Goal: Entertainment & Leisure: Consume media (video, audio)

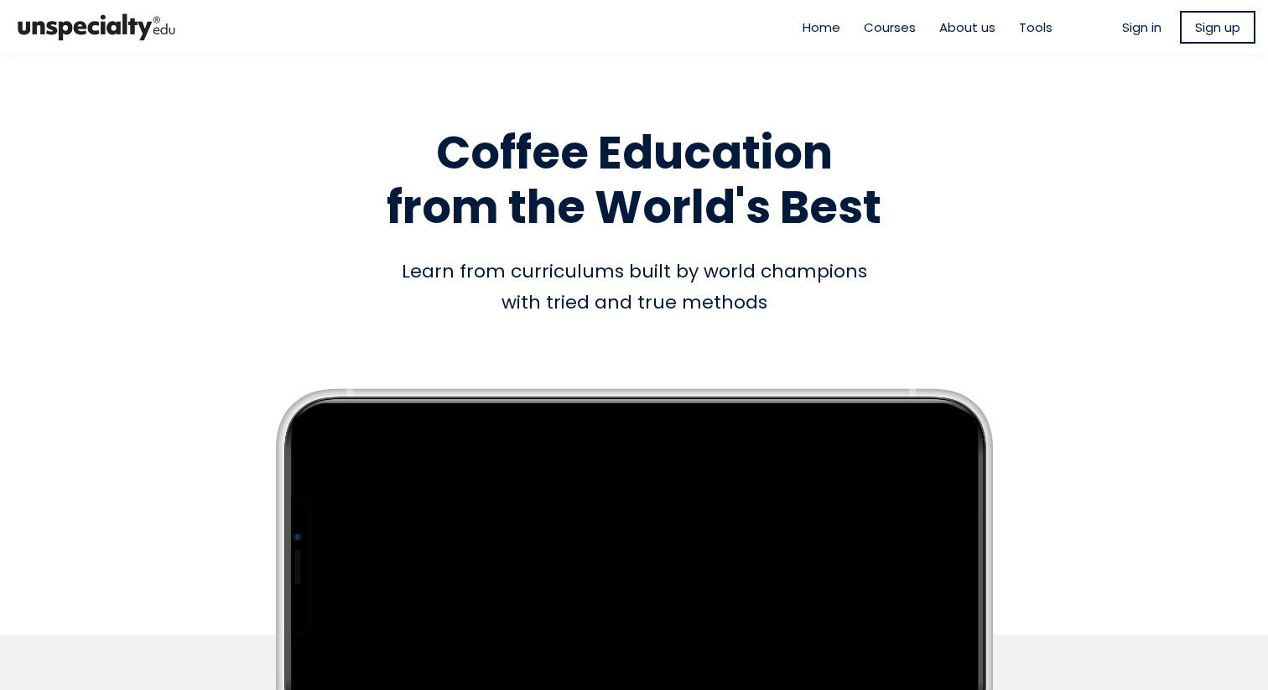
click at [1133, 24] on span "Sign in" at bounding box center [1141, 27] width 39 height 19
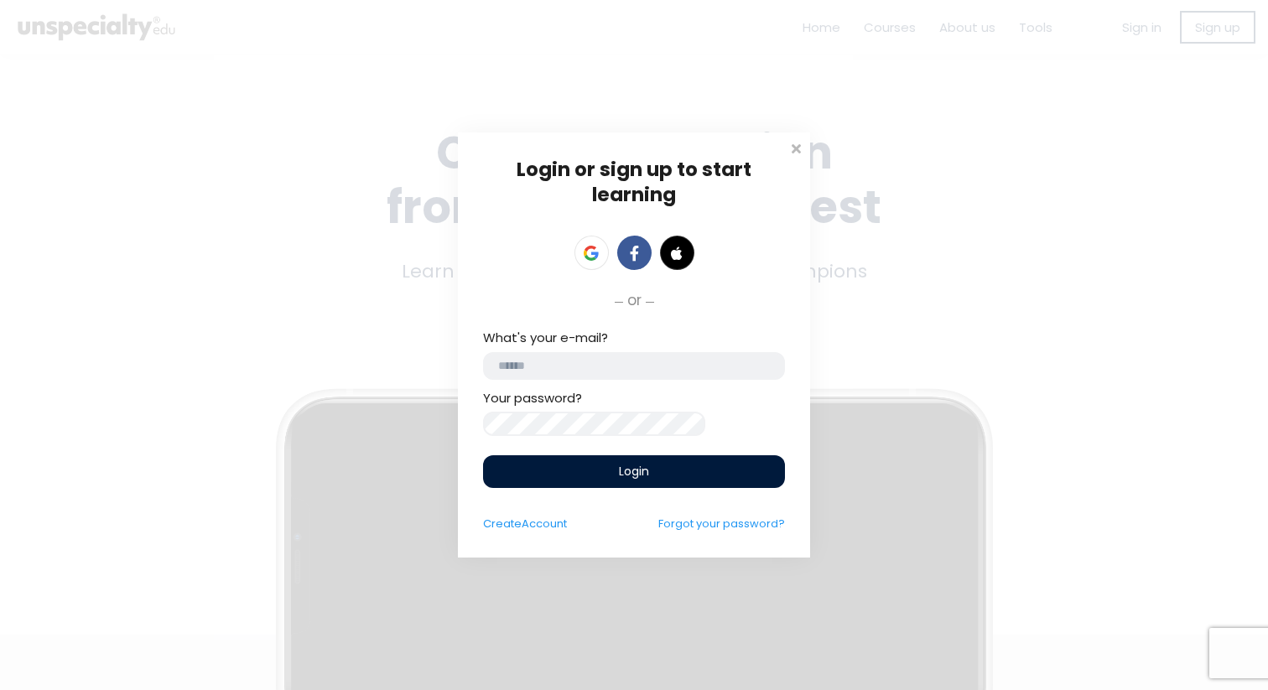
click at [631, 362] on input "email" at bounding box center [634, 366] width 302 height 28
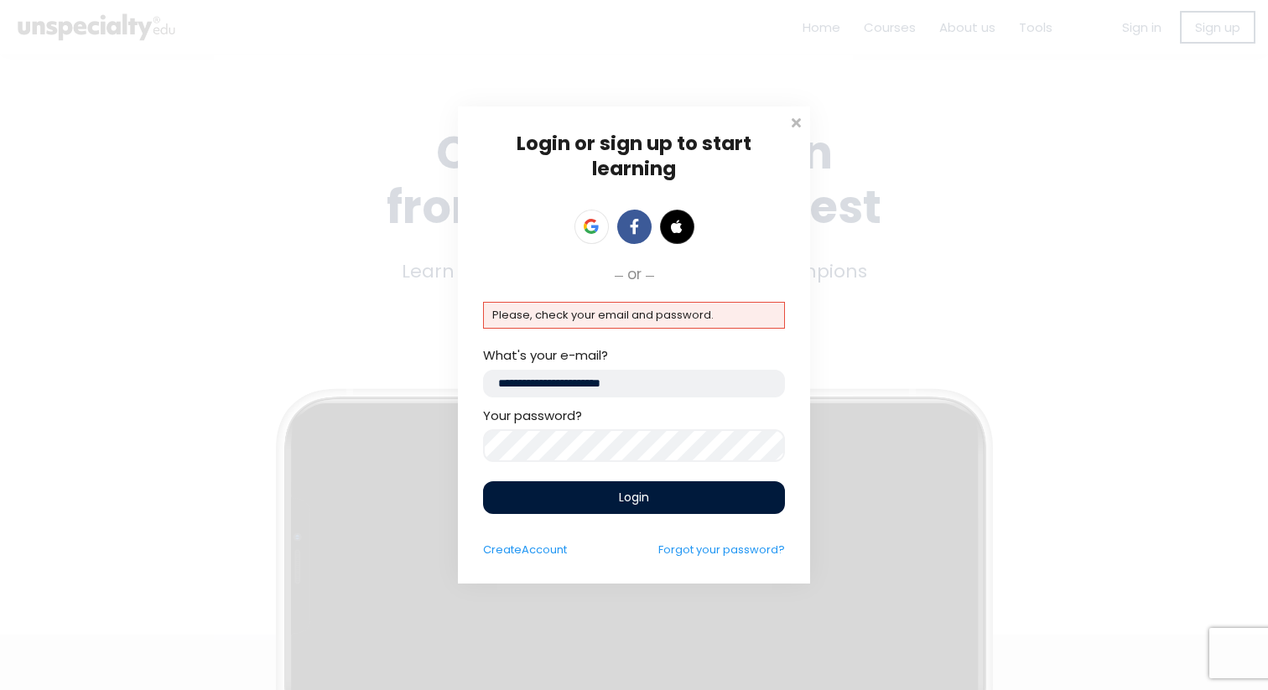
drag, startPoint x: 599, startPoint y: 388, endPoint x: 434, endPoint y: 386, distance: 165.2
click at [434, 386] on div "Login or sign up to start learning Login to start learning Start learning" at bounding box center [634, 345] width 1268 height 690
click at [221, 359] on div "Login or sign up to start learning Login to start learning Start learning" at bounding box center [634, 345] width 1268 height 690
click at [381, 427] on div "Login or sign up to start learning Login to start learning Start learning" at bounding box center [634, 345] width 1268 height 690
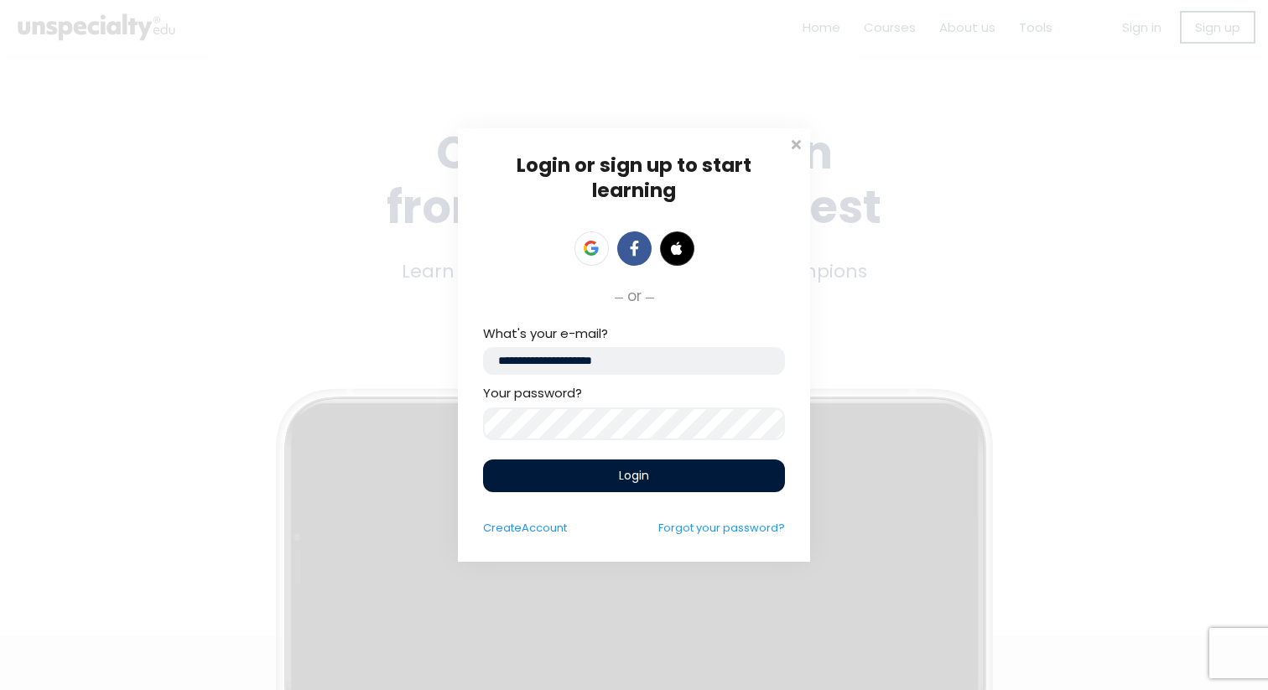
click at [611, 474] on div "Login" at bounding box center [634, 475] width 302 height 33
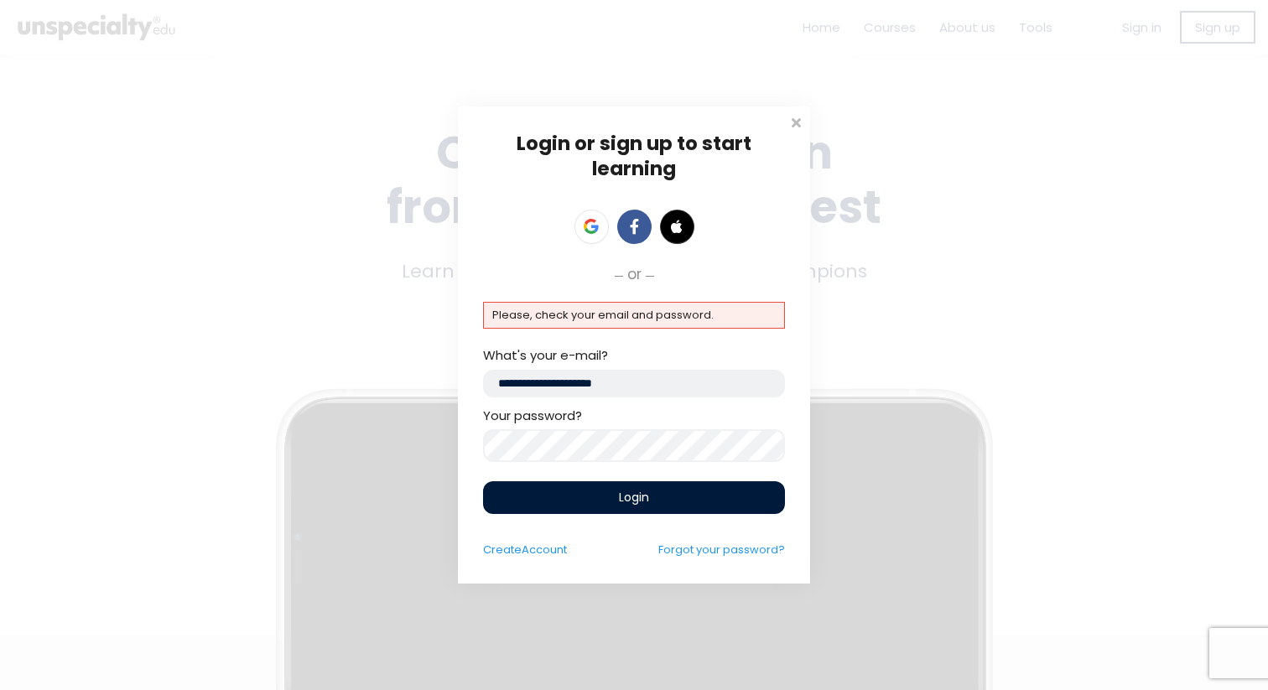
drag, startPoint x: 578, startPoint y: 380, endPoint x: 412, endPoint y: 355, distance: 167.8
click at [412, 357] on div "Login or sign up to start learning Login to start learning Start learning" at bounding box center [634, 345] width 1268 height 690
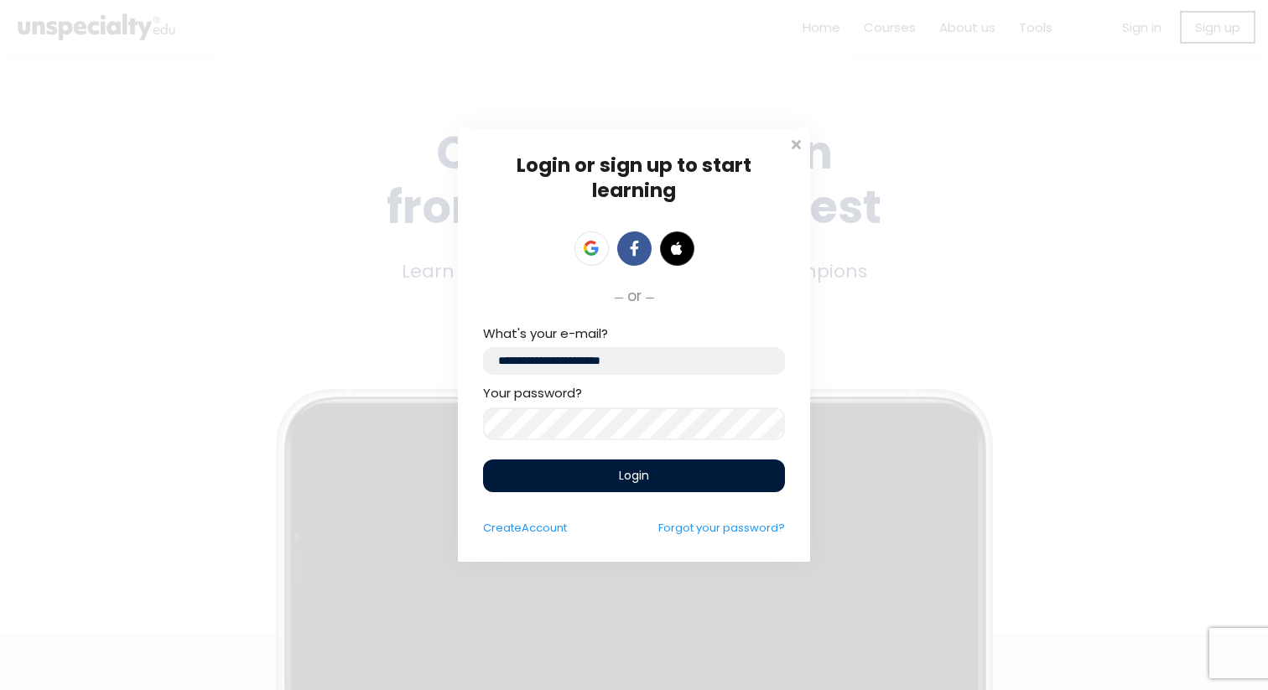
click at [528, 480] on div "Login" at bounding box center [634, 475] width 302 height 33
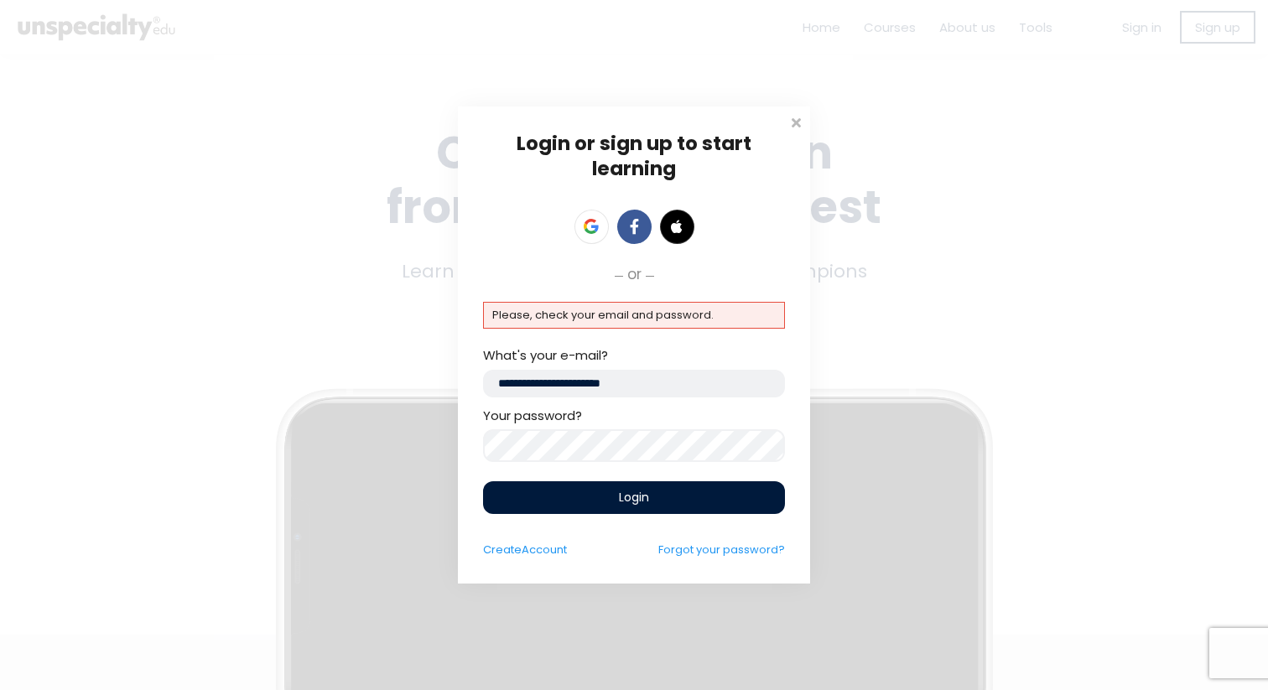
click at [371, 435] on div "Login or sign up to start learning Login to start learning Start learning" at bounding box center [634, 345] width 1268 height 690
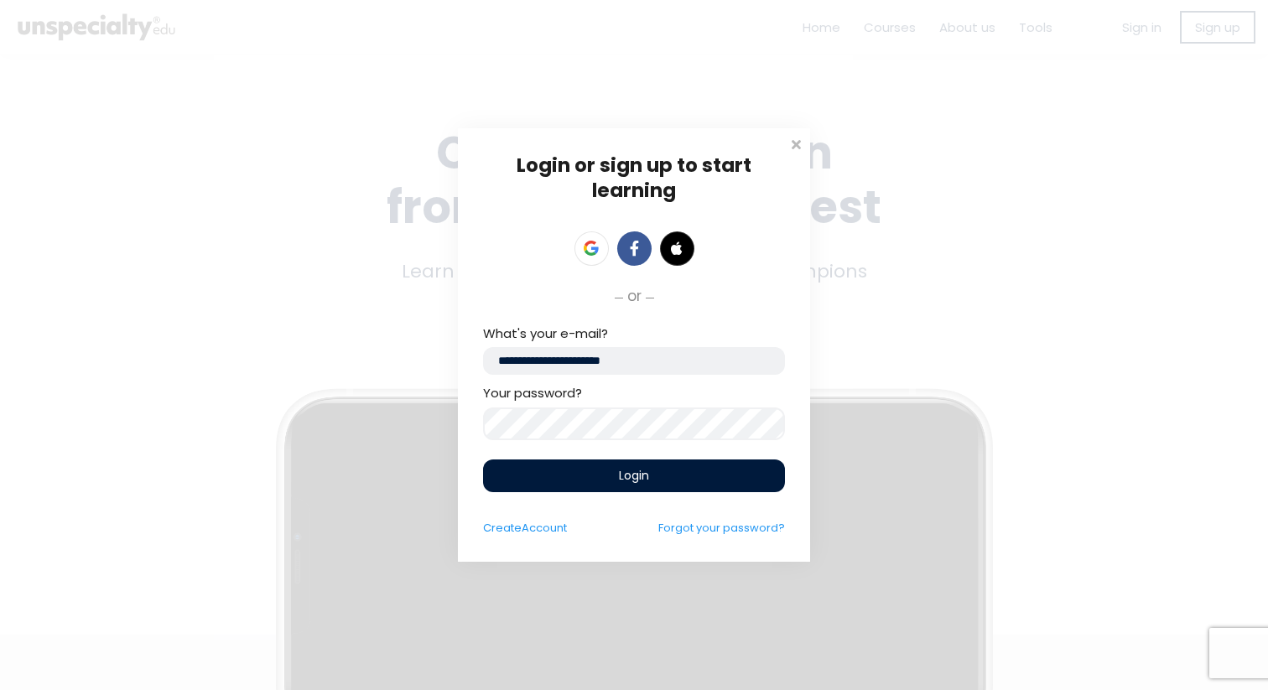
drag, startPoint x: 597, startPoint y: 365, endPoint x: 367, endPoint y: 339, distance: 231.2
click at [367, 339] on div "Login or sign up to start learning Login to start learning Start learning" at bounding box center [634, 345] width 1268 height 690
type input "**********"
click at [520, 474] on div "Login" at bounding box center [634, 475] width 302 height 33
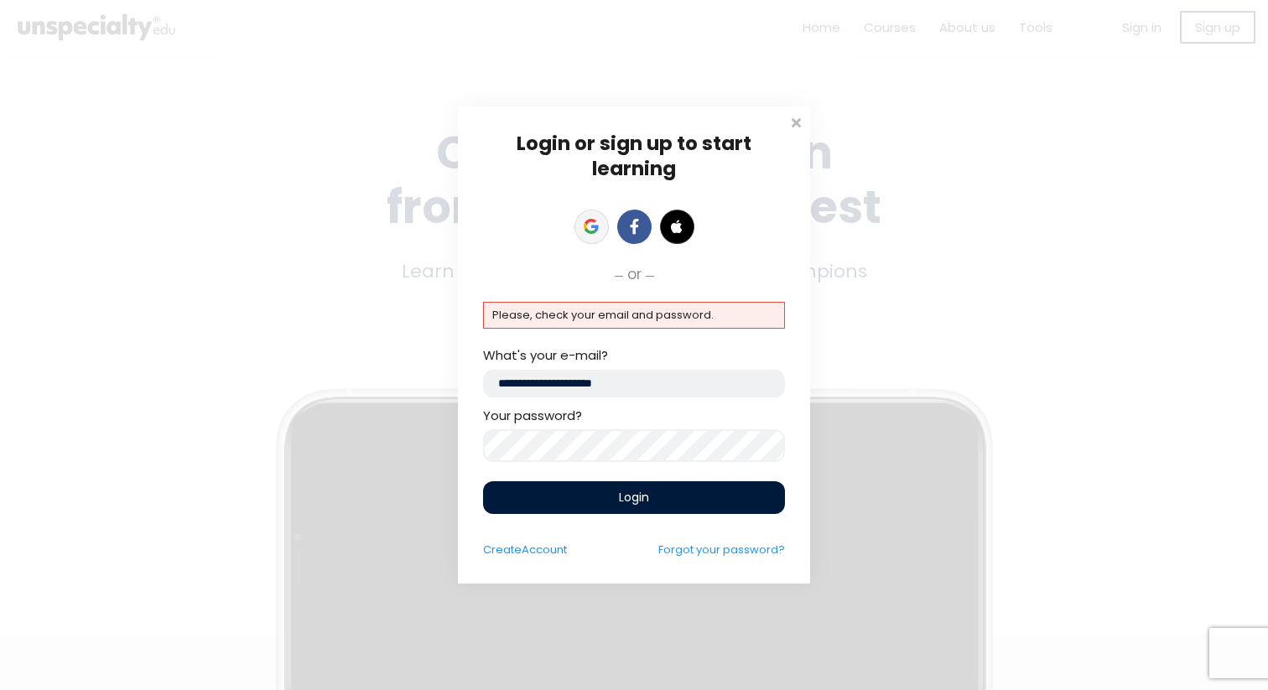
click at [593, 220] on icon at bounding box center [590, 226] width 15 height 15
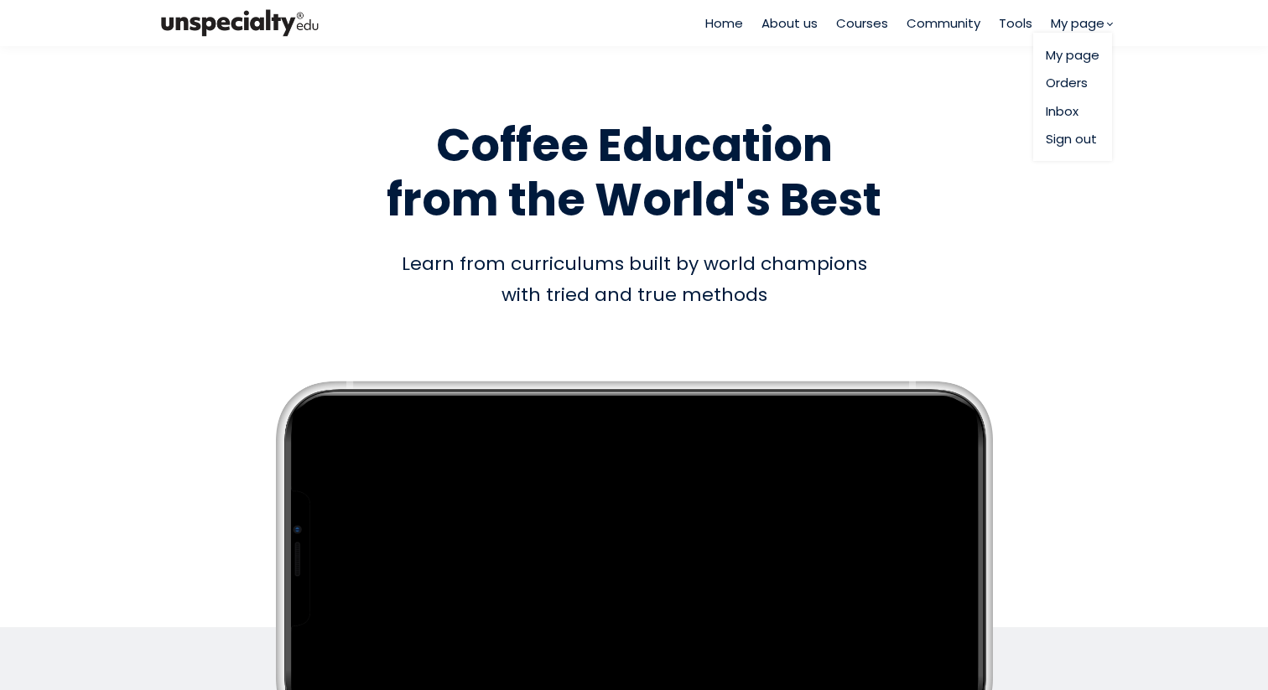
click at [1052, 54] on link "My page" at bounding box center [1072, 54] width 54 height 19
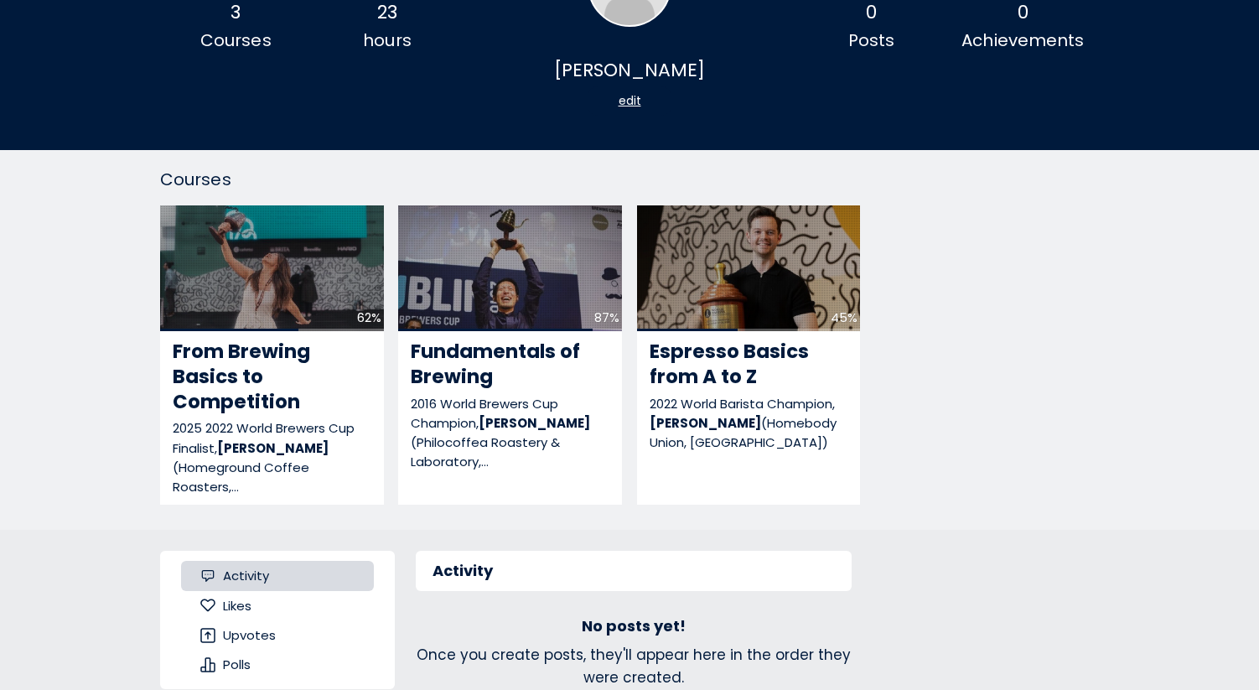
scroll to position [153, 0]
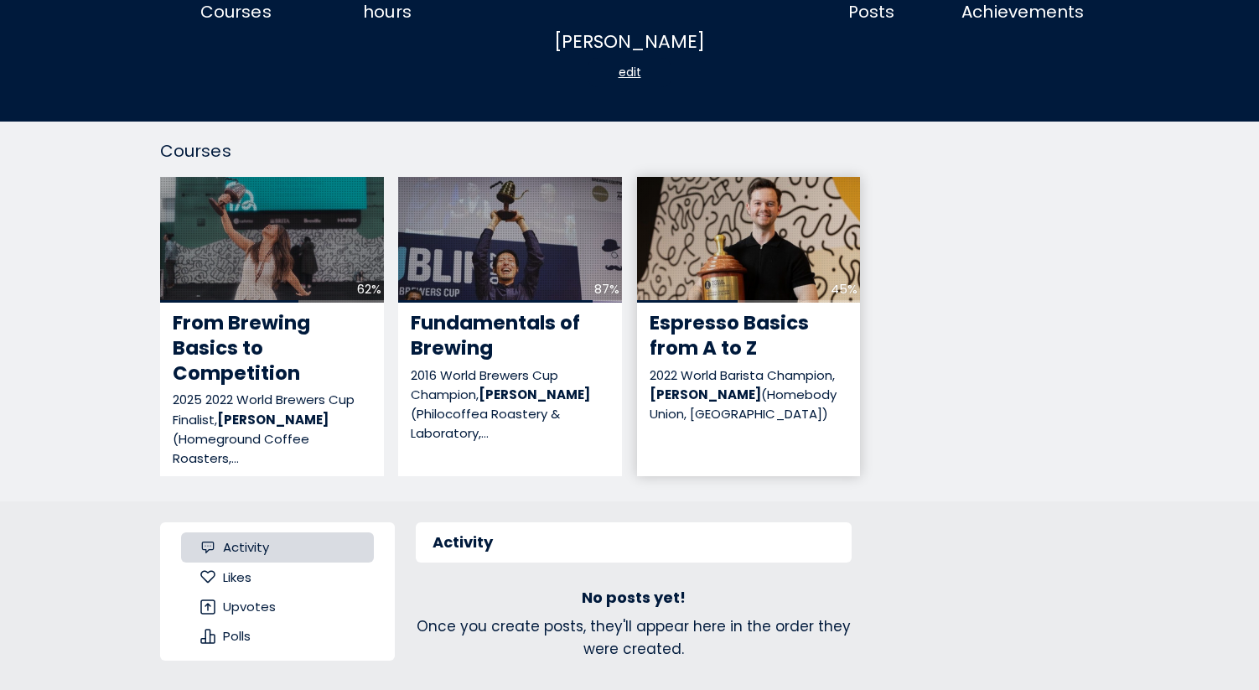
click at [797, 348] on span "Espresso Basics from A to Z" at bounding box center [729, 335] width 159 height 52
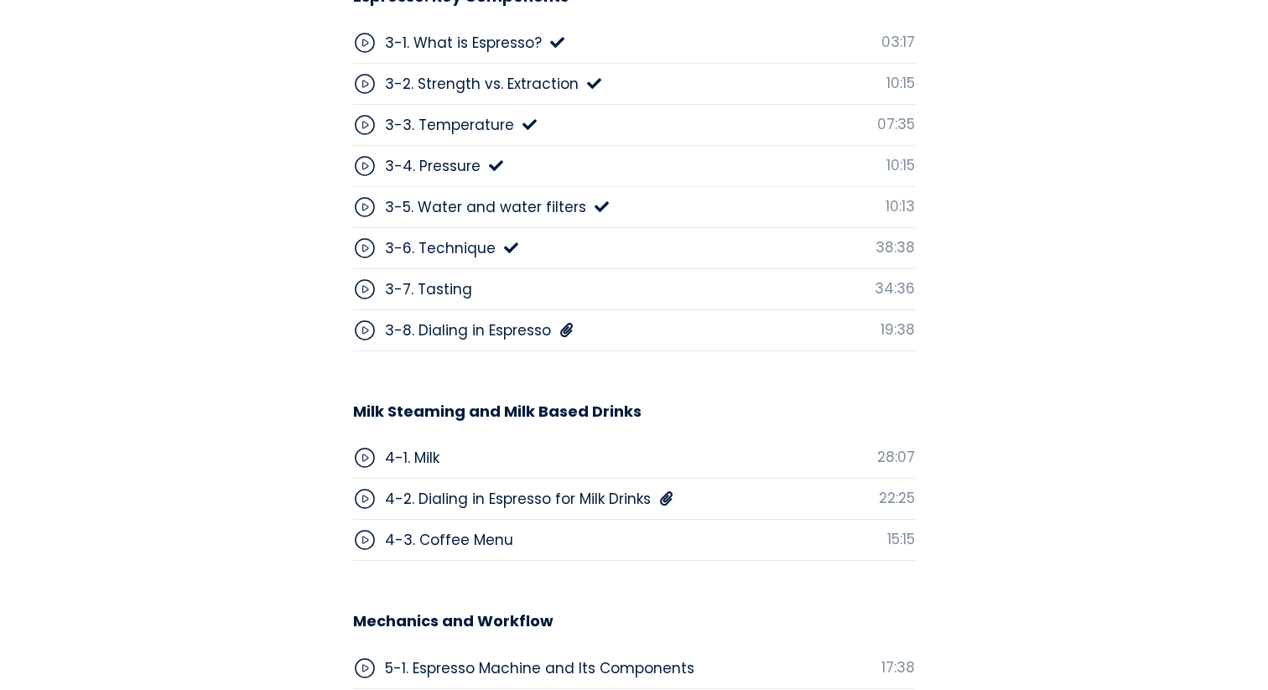
scroll to position [4714, 0]
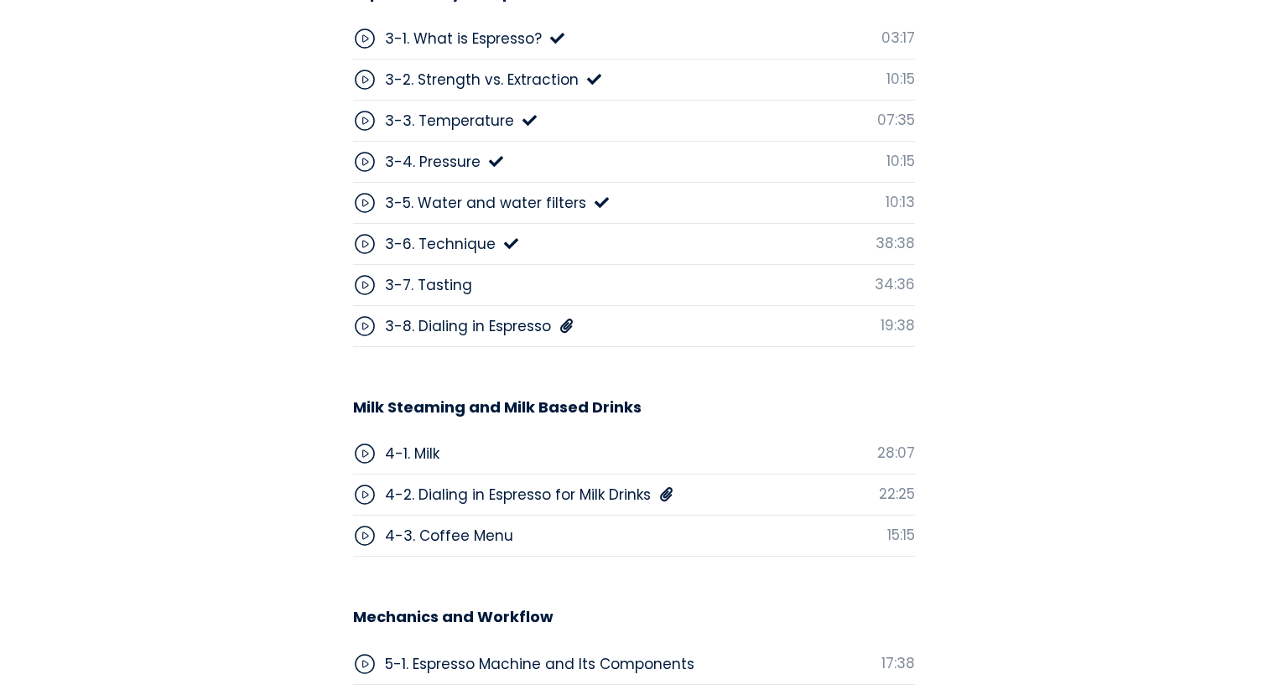
click at [640, 265] on div "3-7. Tasting 34:36" at bounding box center [634, 285] width 562 height 41
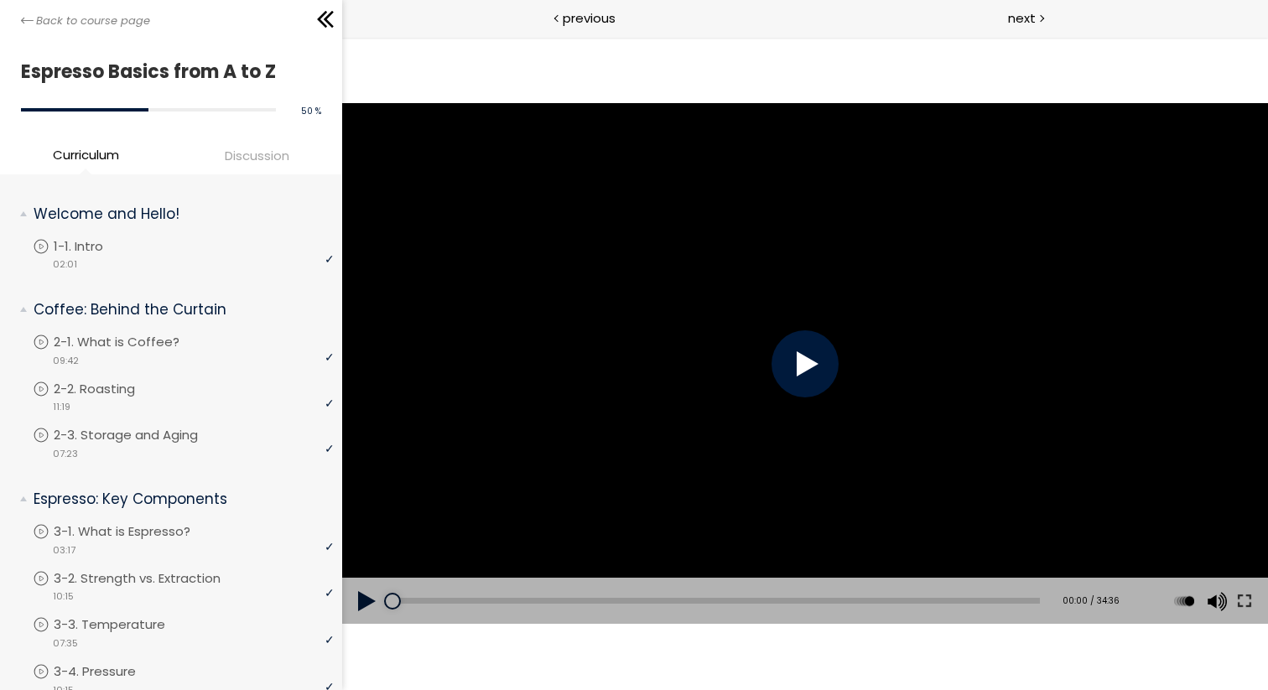
click at [817, 376] on div at bounding box center [804, 363] width 67 height 67
click at [1252, 604] on button at bounding box center [1244, 601] width 30 height 47
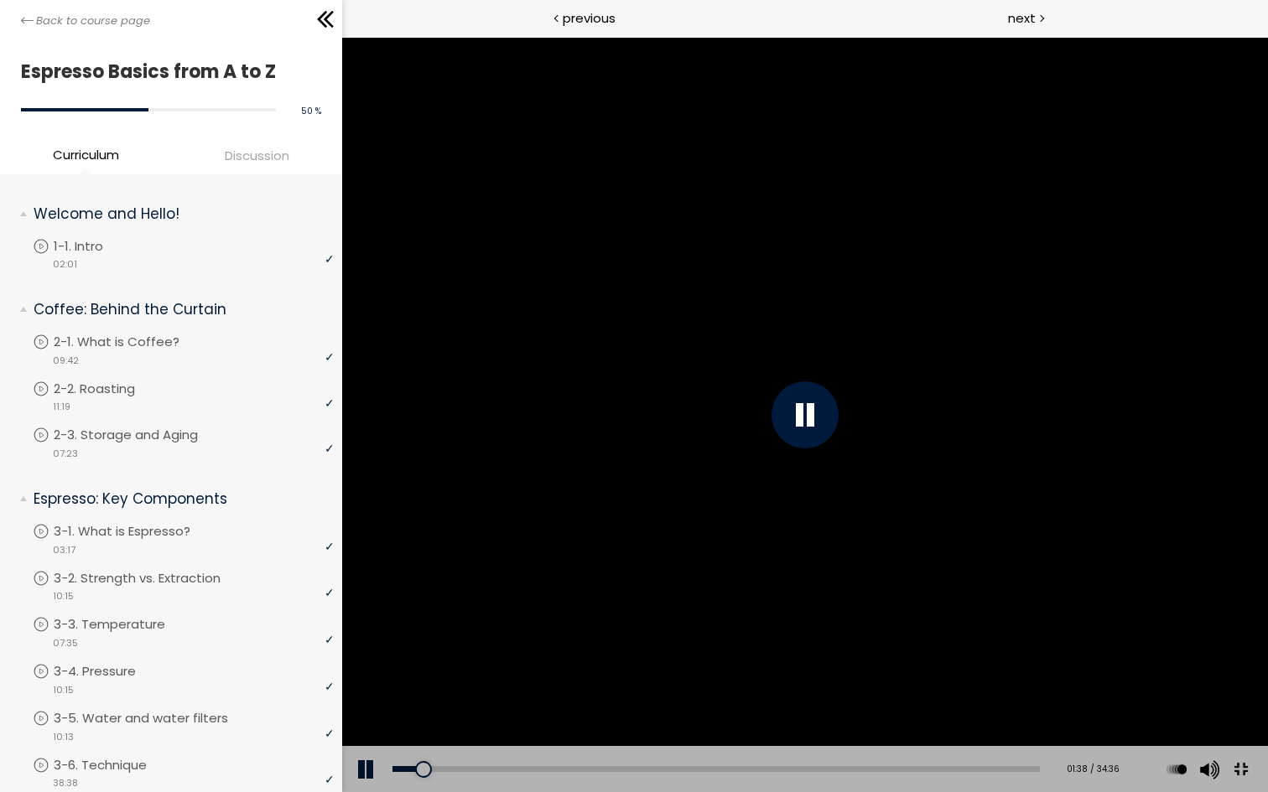
click at [838, 423] on div at bounding box center [804, 414] width 67 height 67
